Goal: Task Accomplishment & Management: Complete application form

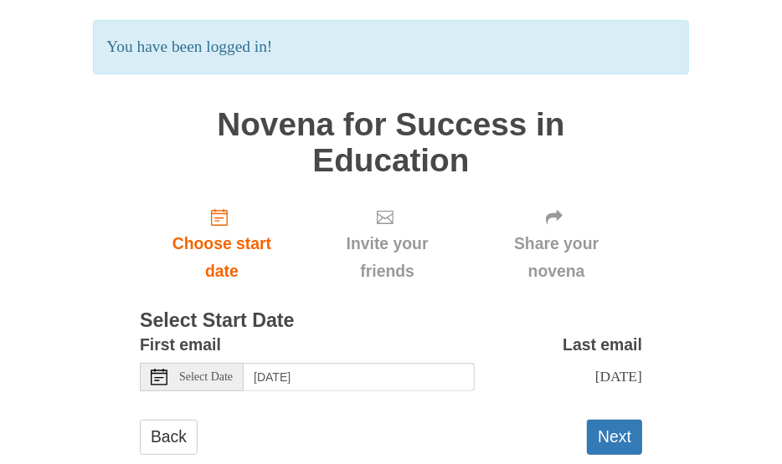
scroll to position [151, 0]
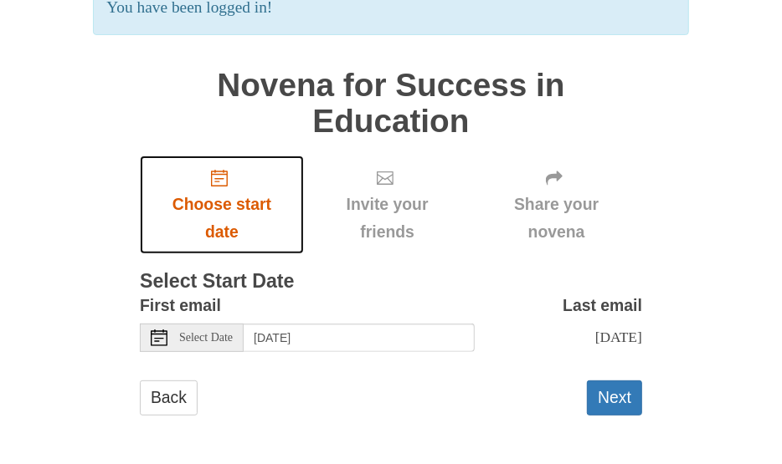
click at [208, 206] on span "Choose start date" at bounding box center [221, 218] width 131 height 55
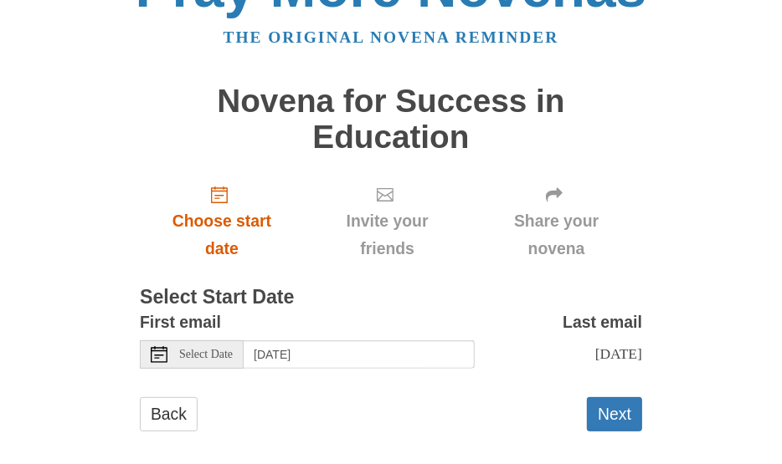
scroll to position [72, 0]
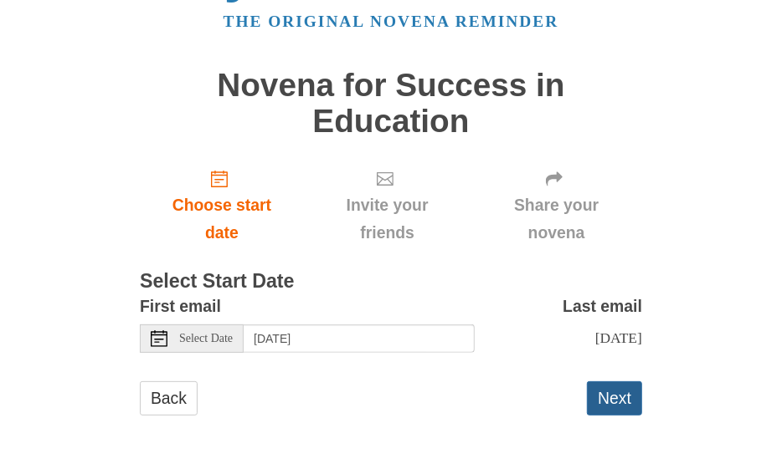
click at [614, 389] on button "Next" at bounding box center [614, 399] width 55 height 34
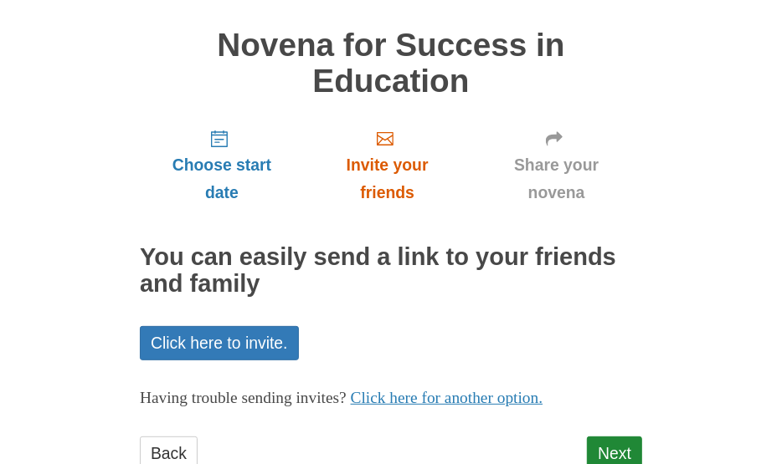
scroll to position [167, 0]
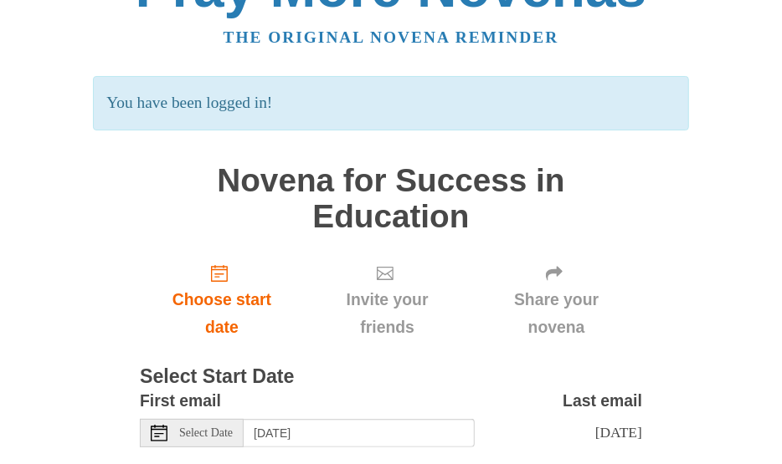
scroll to position [111, 0]
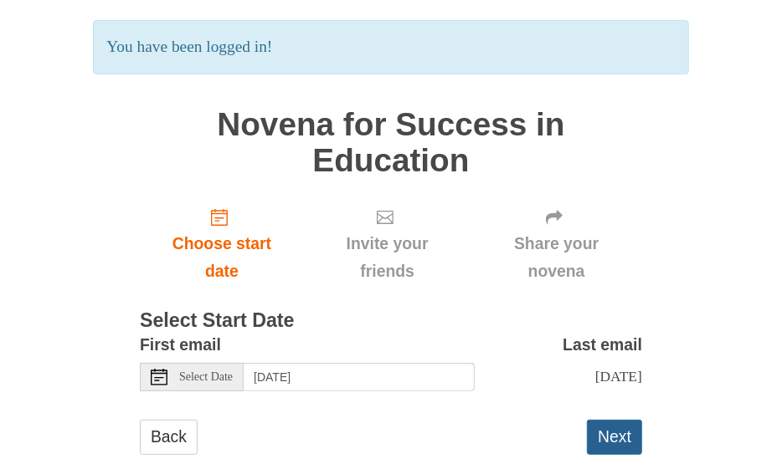
click at [608, 432] on button "Next" at bounding box center [614, 437] width 55 height 34
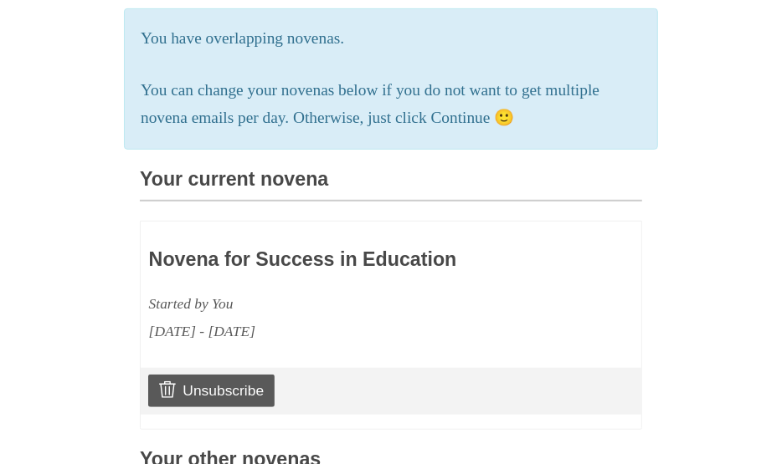
scroll to position [390, 0]
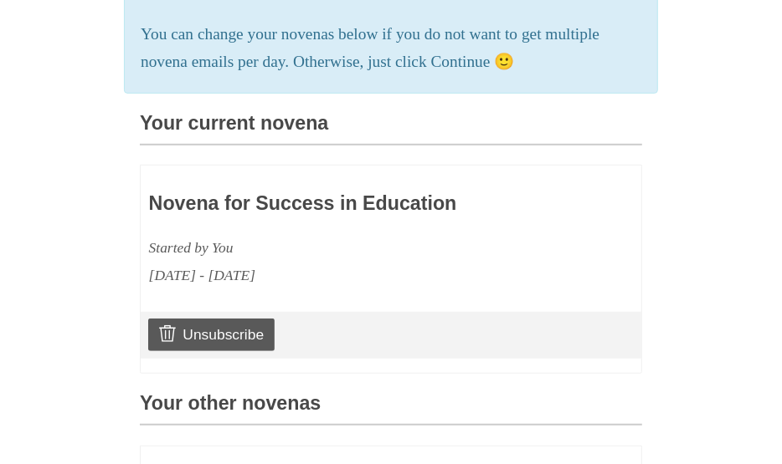
click at [489, 61] on p "You can change your novenas below if you do not want to get multiple novena ema…" at bounding box center [391, 48] width 500 height 55
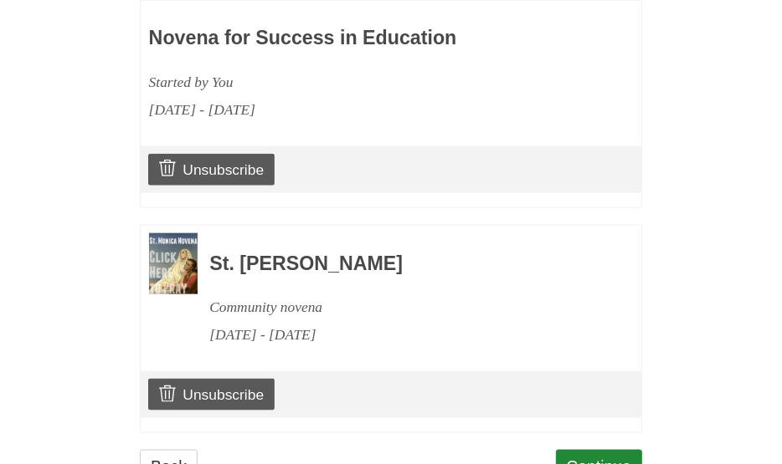
scroll to position [903, 0]
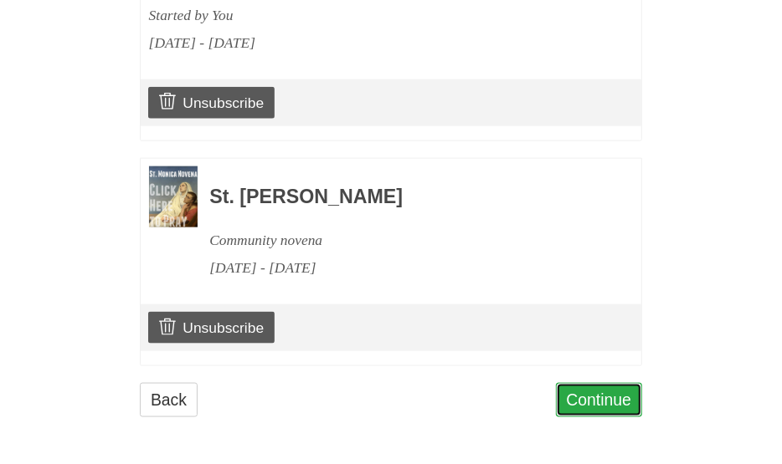
click at [599, 399] on link "Continue" at bounding box center [599, 400] width 87 height 34
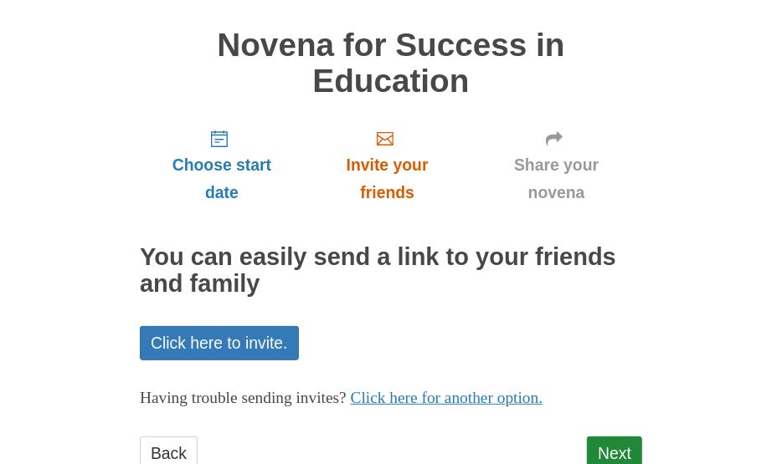
scroll to position [167, 0]
